Goal: Find contact information: Find contact information

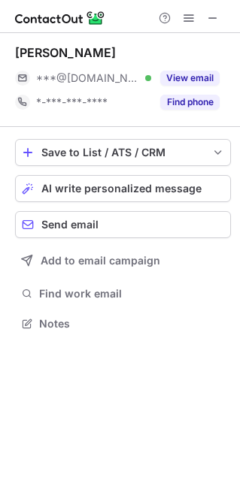
scroll to position [8, 8]
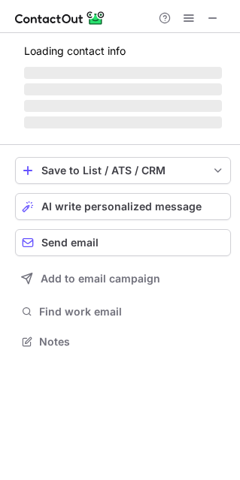
scroll to position [340, 240]
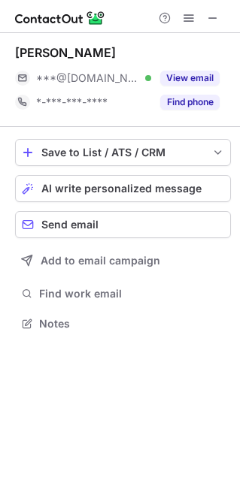
scroll to position [8, 8]
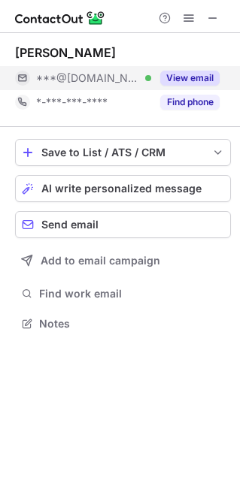
click at [196, 76] on button "View email" at bounding box center [189, 78] width 59 height 15
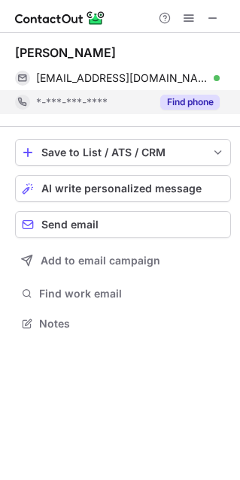
click at [193, 99] on button "Find phone" at bounding box center [189, 102] width 59 height 15
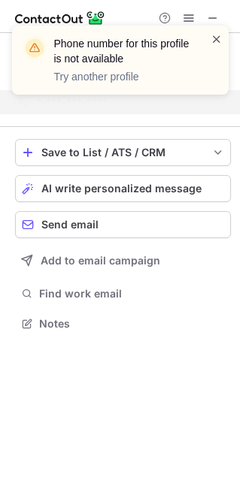
click at [213, 41] on span at bounding box center [216, 39] width 12 height 15
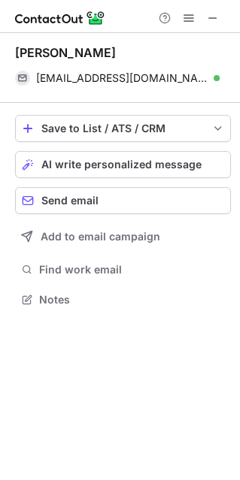
scroll to position [288, 240]
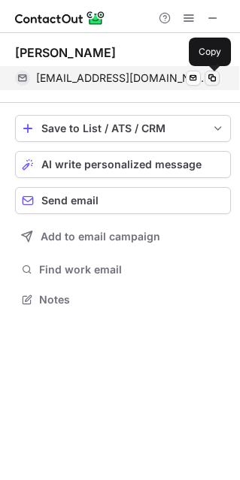
click at [209, 80] on span at bounding box center [212, 78] width 12 height 12
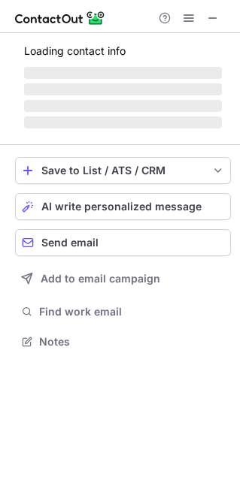
scroll to position [337, 240]
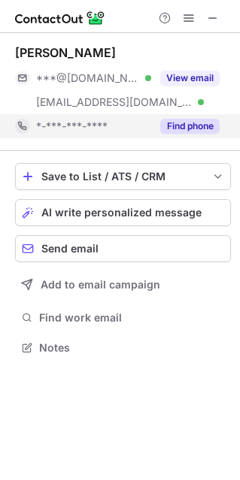
click at [184, 129] on button "Find phone" at bounding box center [189, 126] width 59 height 15
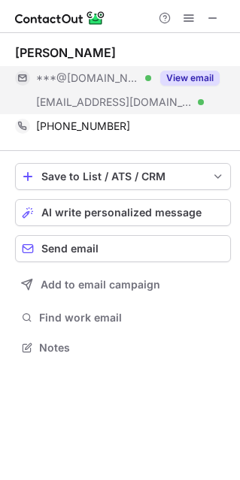
click at [183, 80] on button "View email" at bounding box center [189, 78] width 59 height 15
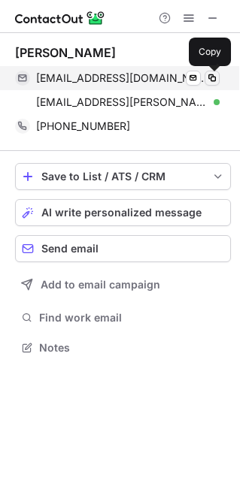
click at [212, 77] on span at bounding box center [212, 78] width 12 height 12
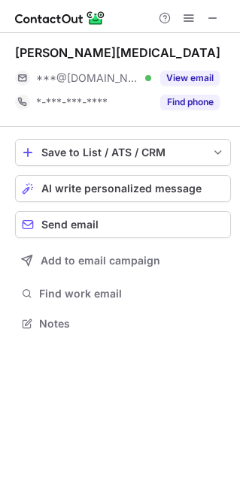
scroll to position [8, 8]
